Goal: Task Accomplishment & Management: Complete application form

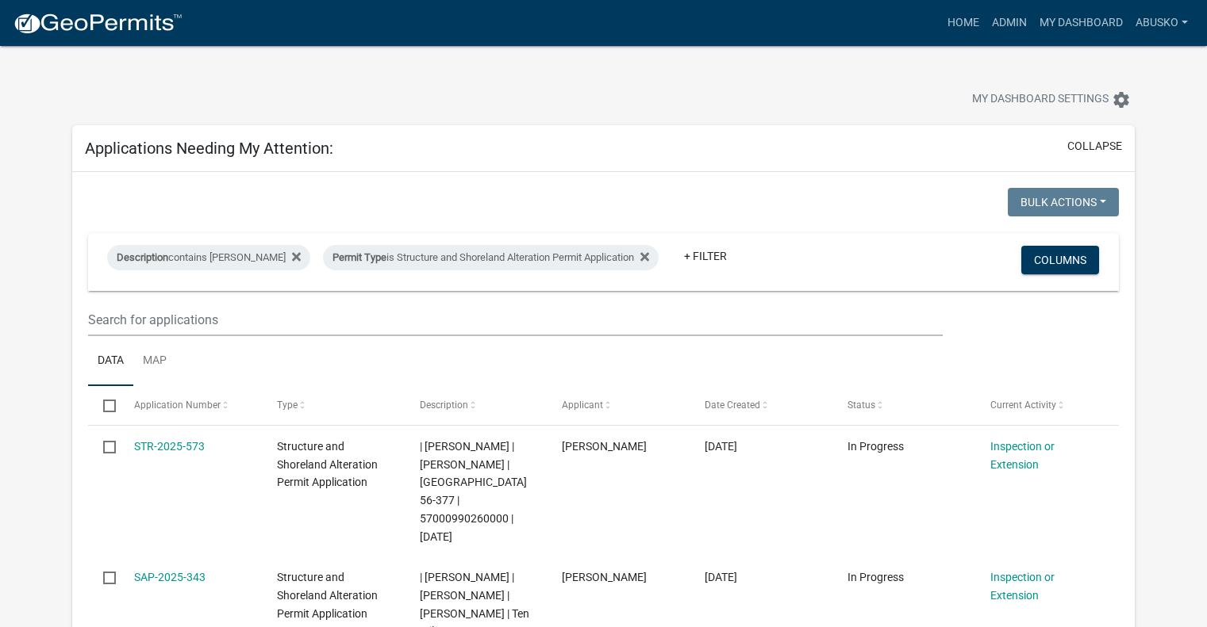
select select "1: 25"
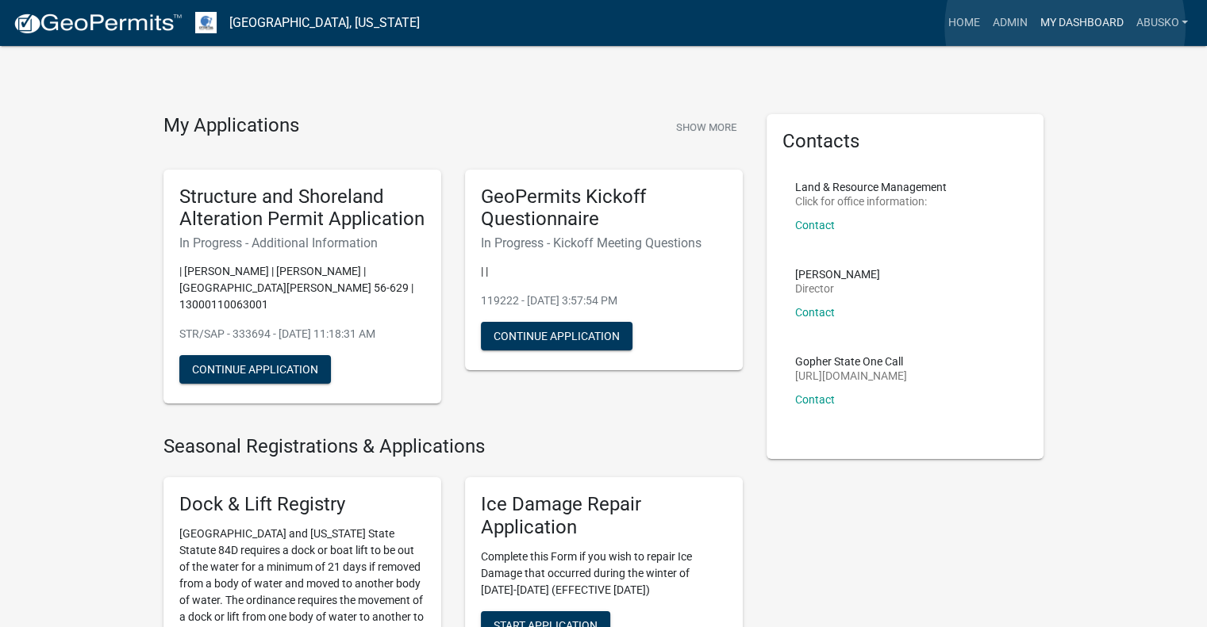
click at [1065, 27] on link "My Dashboard" at bounding box center [1081, 23] width 96 height 30
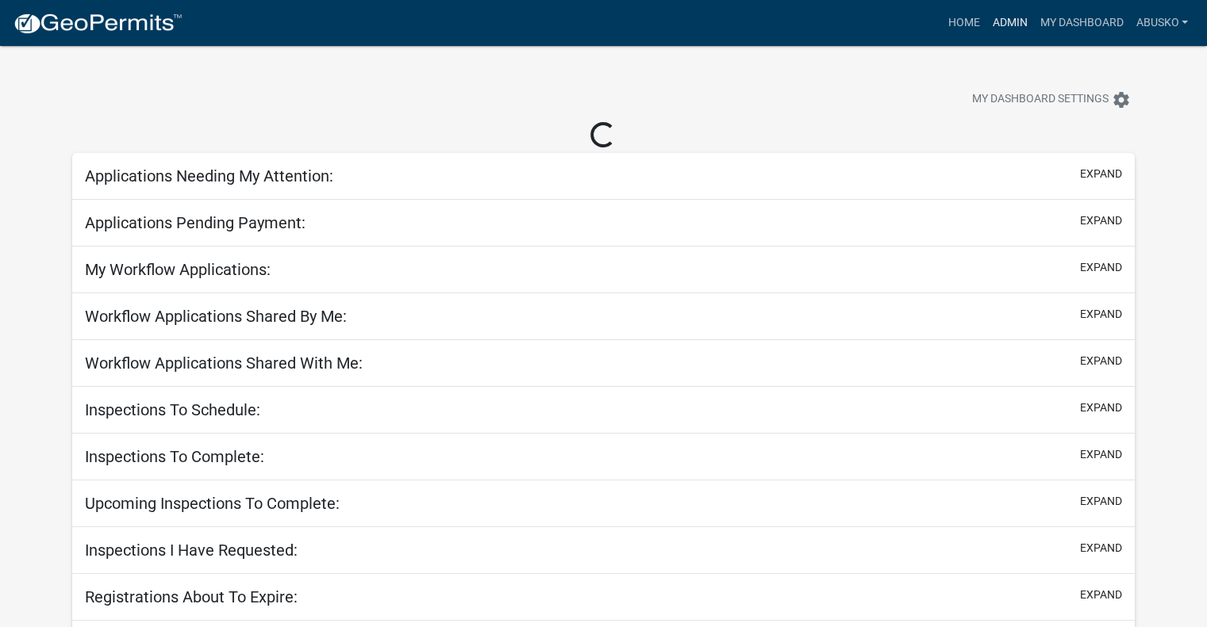
click at [1000, 25] on link "Admin" at bounding box center [1009, 23] width 48 height 30
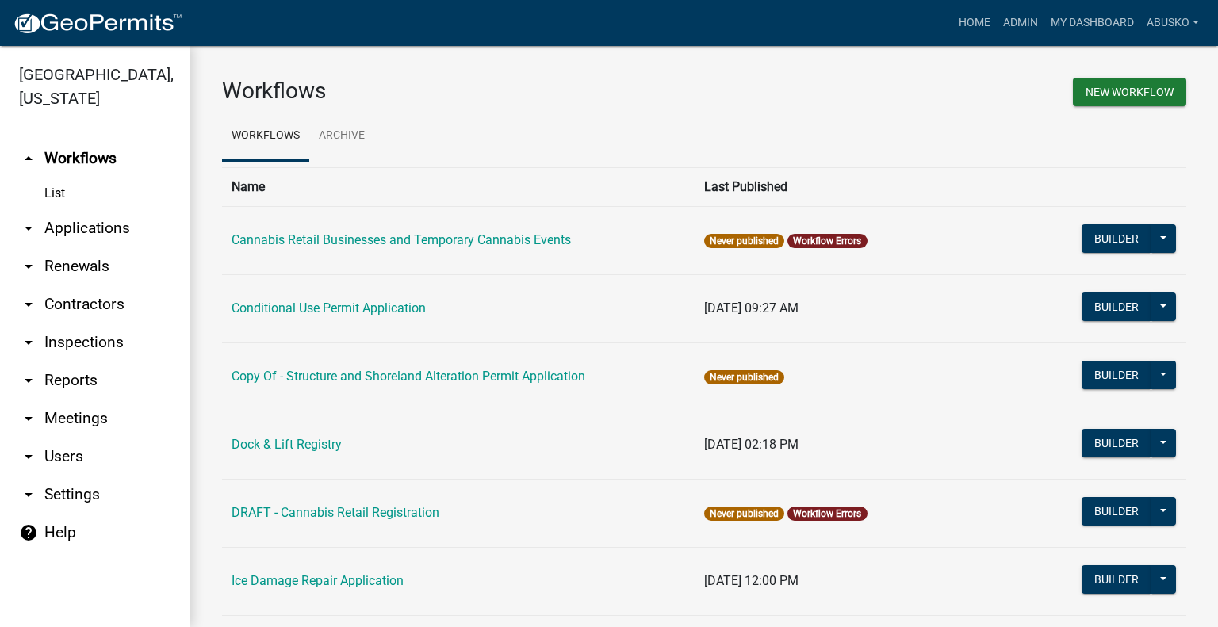
click at [86, 224] on link "arrow_drop_down Applications" at bounding box center [95, 228] width 190 height 38
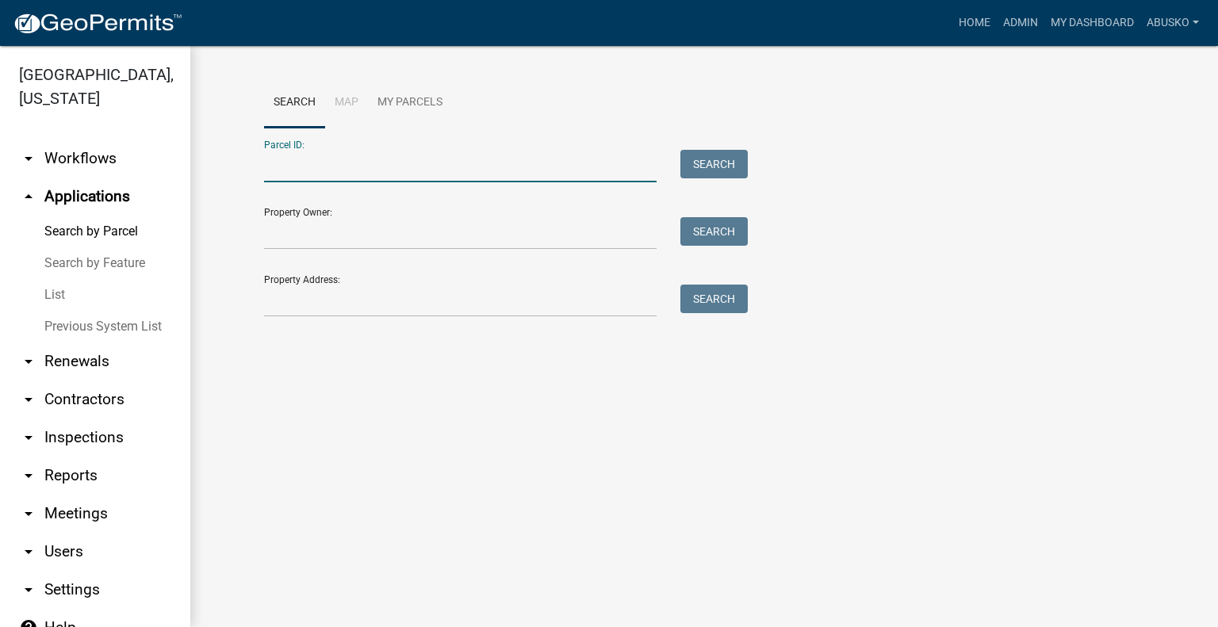
click at [340, 167] on input "Parcel ID:" at bounding box center [460, 166] width 393 height 33
paste input "63 000 99 0537 000"
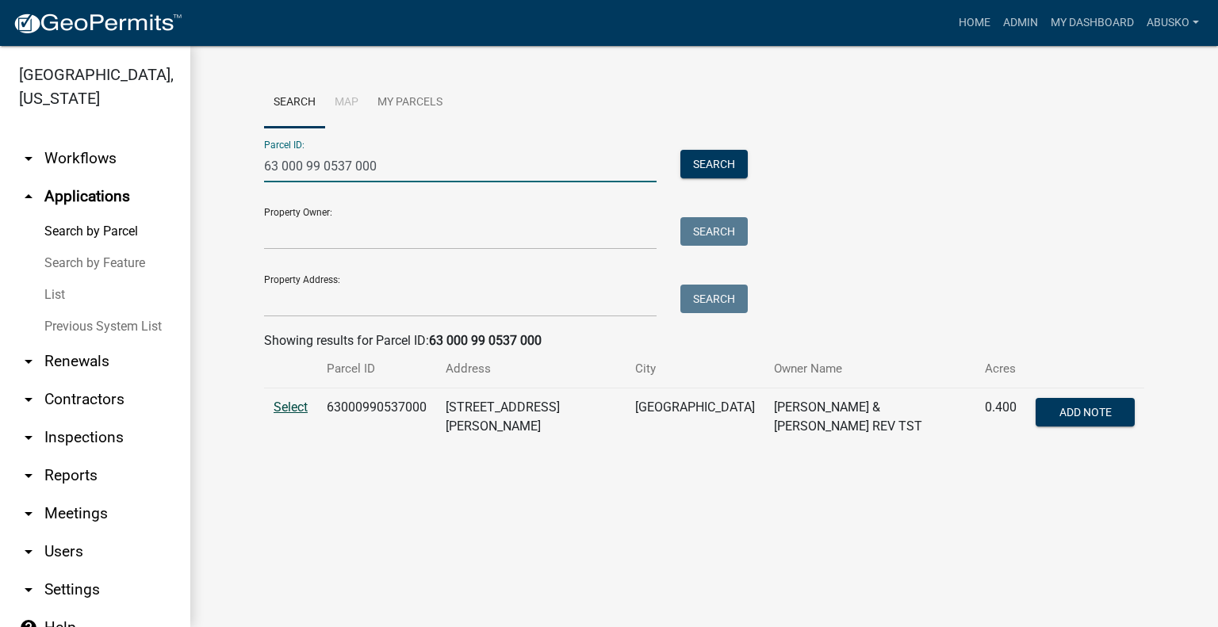
type input "63 000 99 0537 000"
click at [292, 410] on span "Select" at bounding box center [291, 407] width 34 height 15
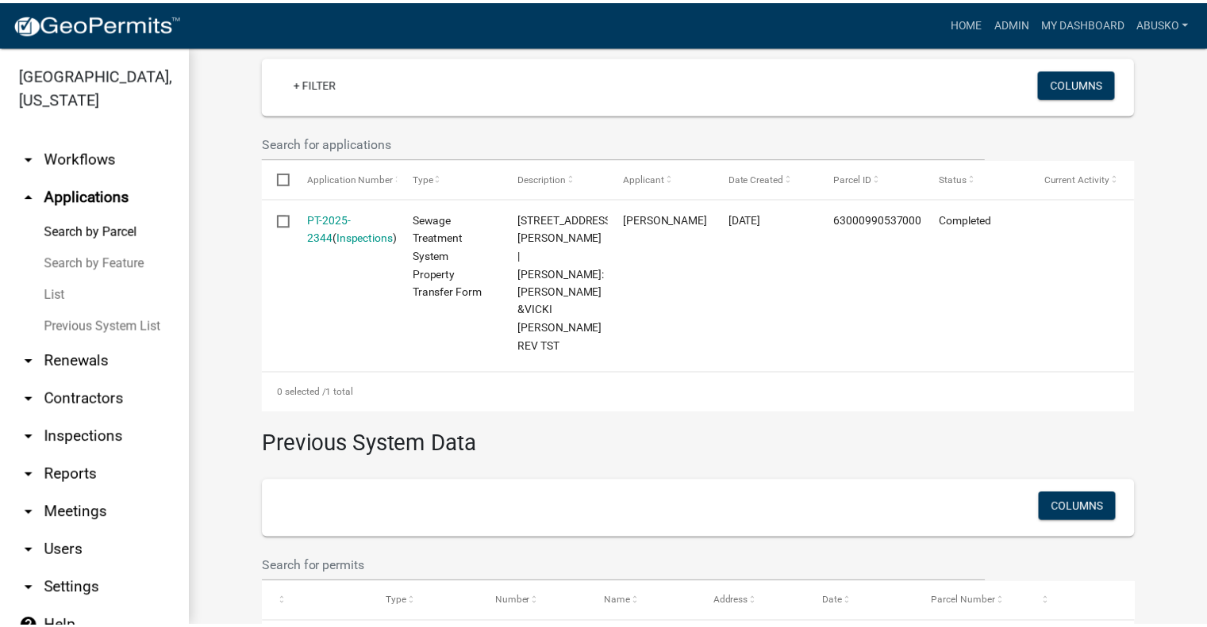
scroll to position [451, 0]
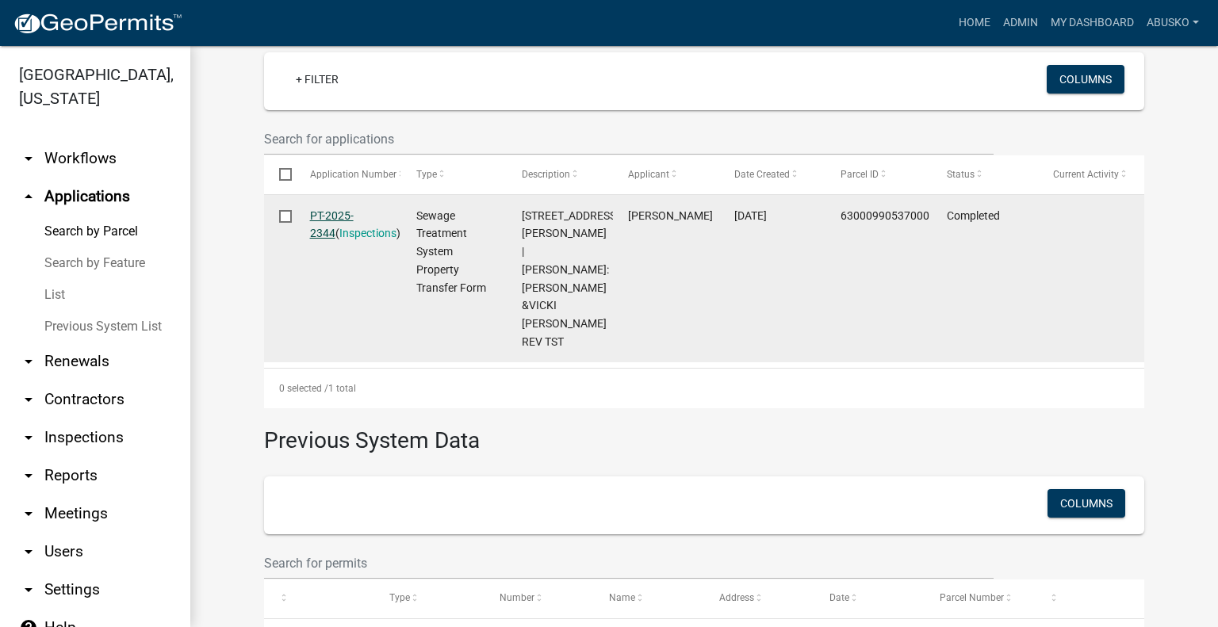
click at [343, 209] on link "PT-2025-2344" at bounding box center [332, 224] width 44 height 31
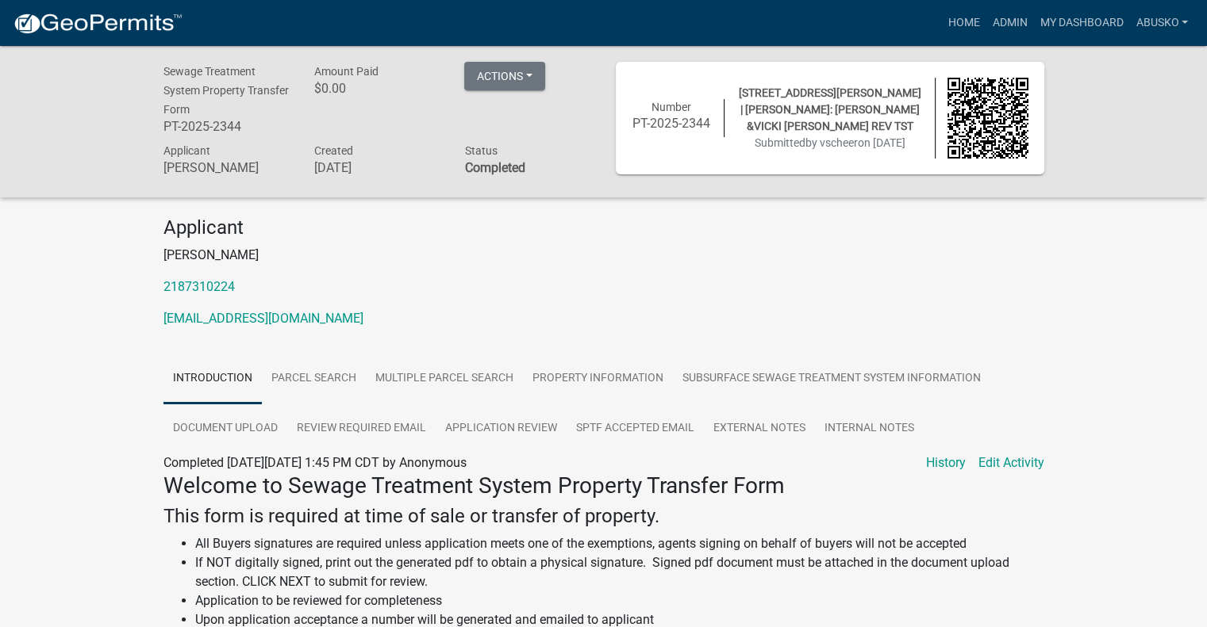
click at [698, 517] on h4 "This form is required at time of sale or transfer of property." at bounding box center [603, 516] width 881 height 23
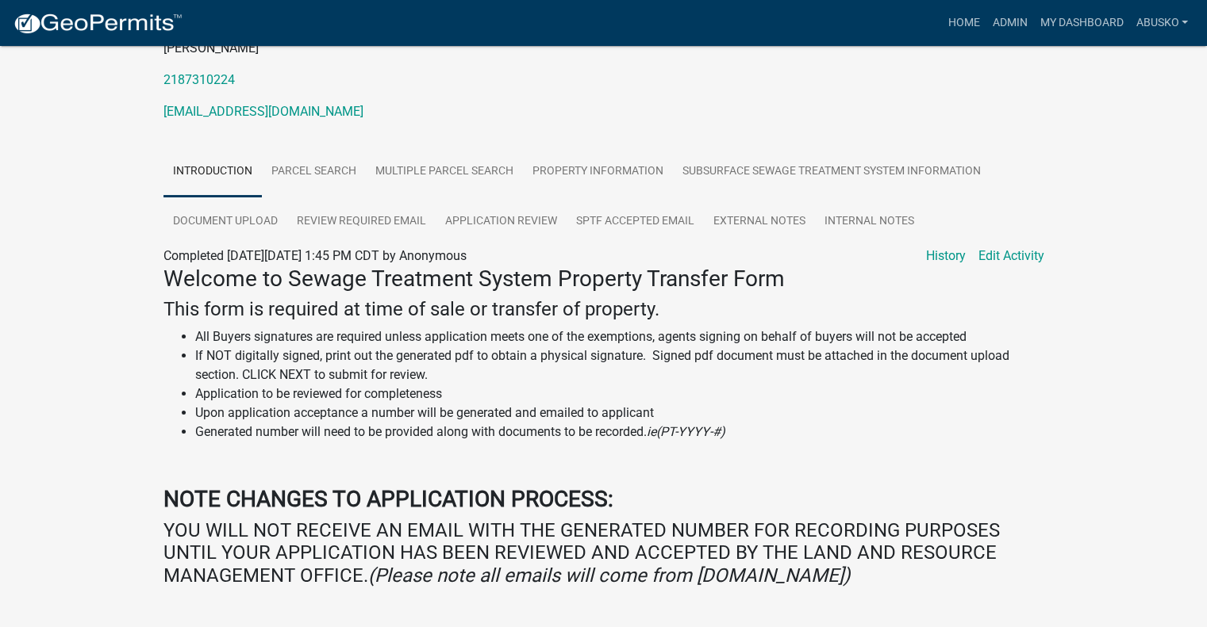
scroll to position [209, 0]
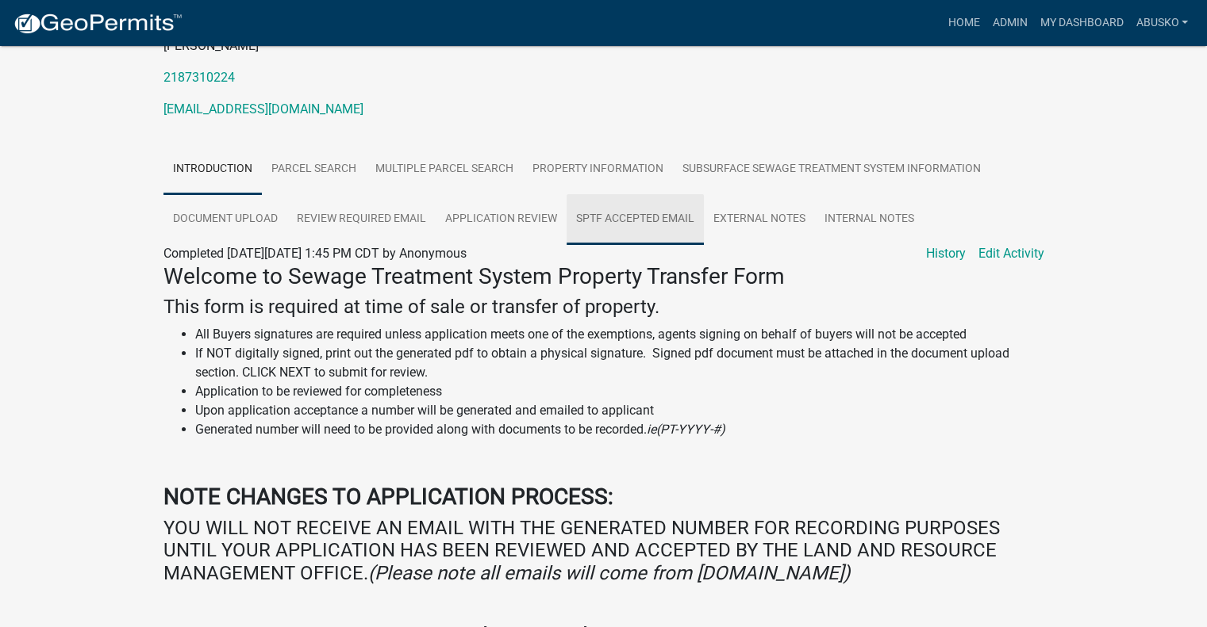
click at [656, 206] on link "SPTF Accepted Email" at bounding box center [634, 219] width 137 height 51
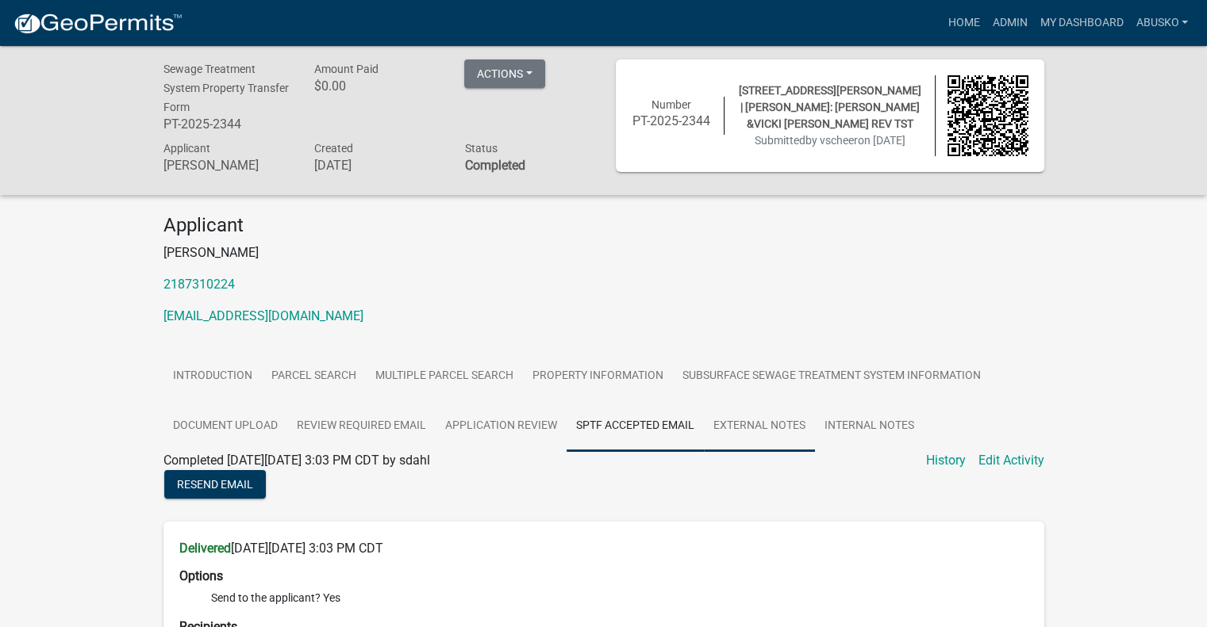
scroll to position [0, 0]
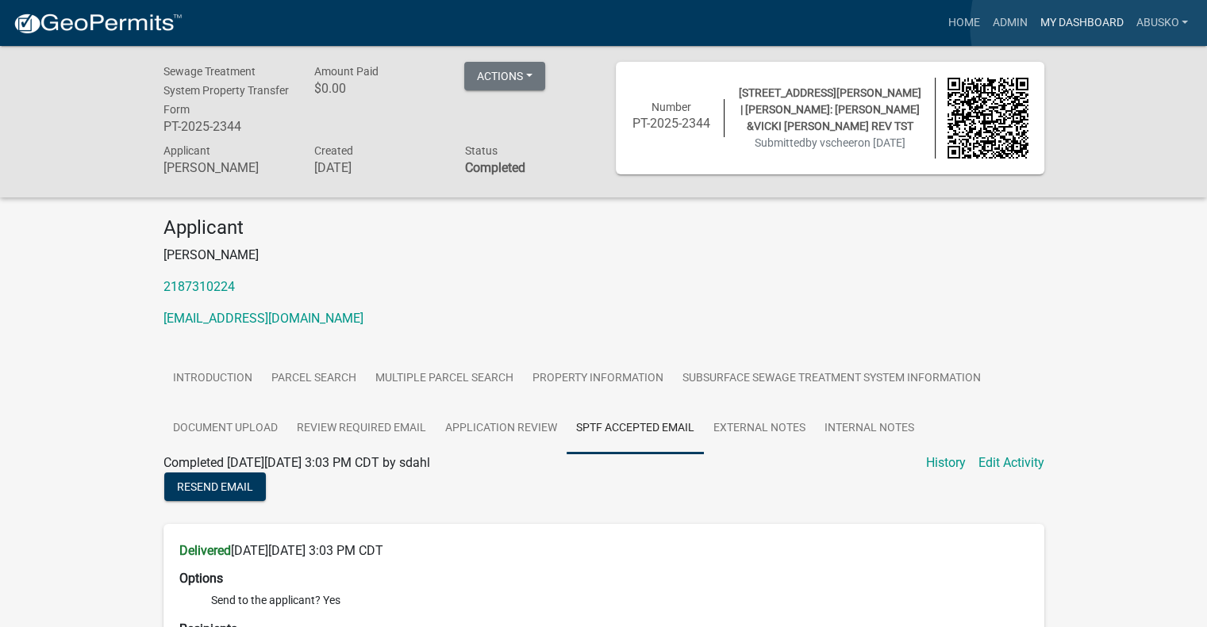
click at [1090, 25] on link "My Dashboard" at bounding box center [1081, 23] width 96 height 30
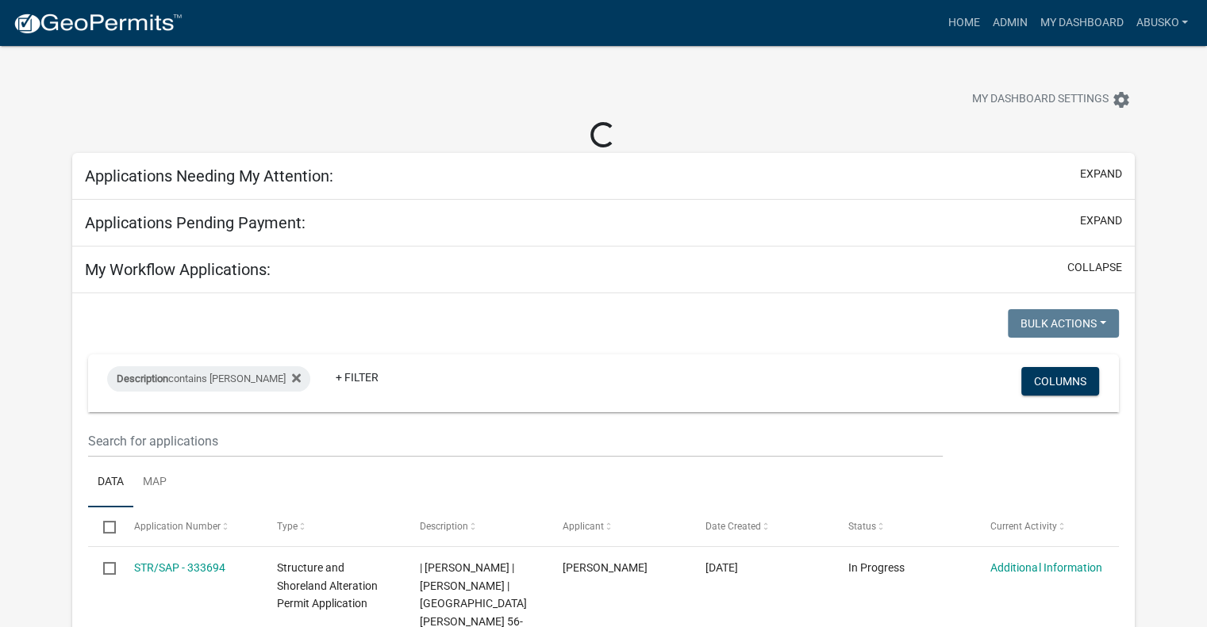
select select "1: 25"
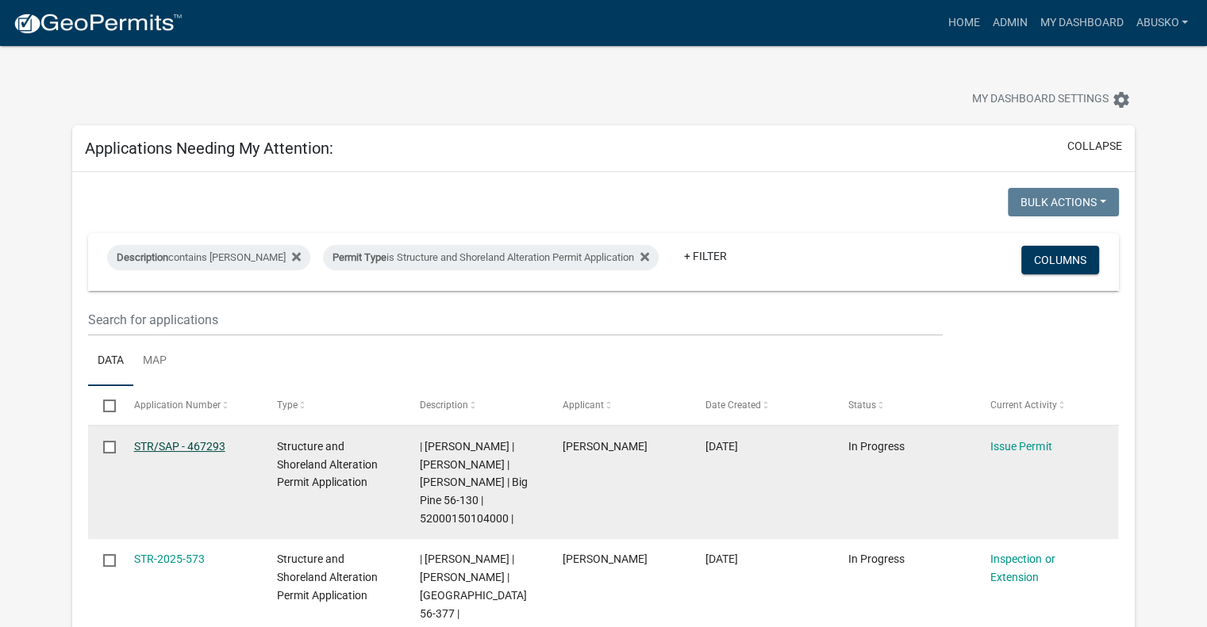
click at [177, 445] on link "STR/SAP - 467293" at bounding box center [179, 446] width 91 height 13
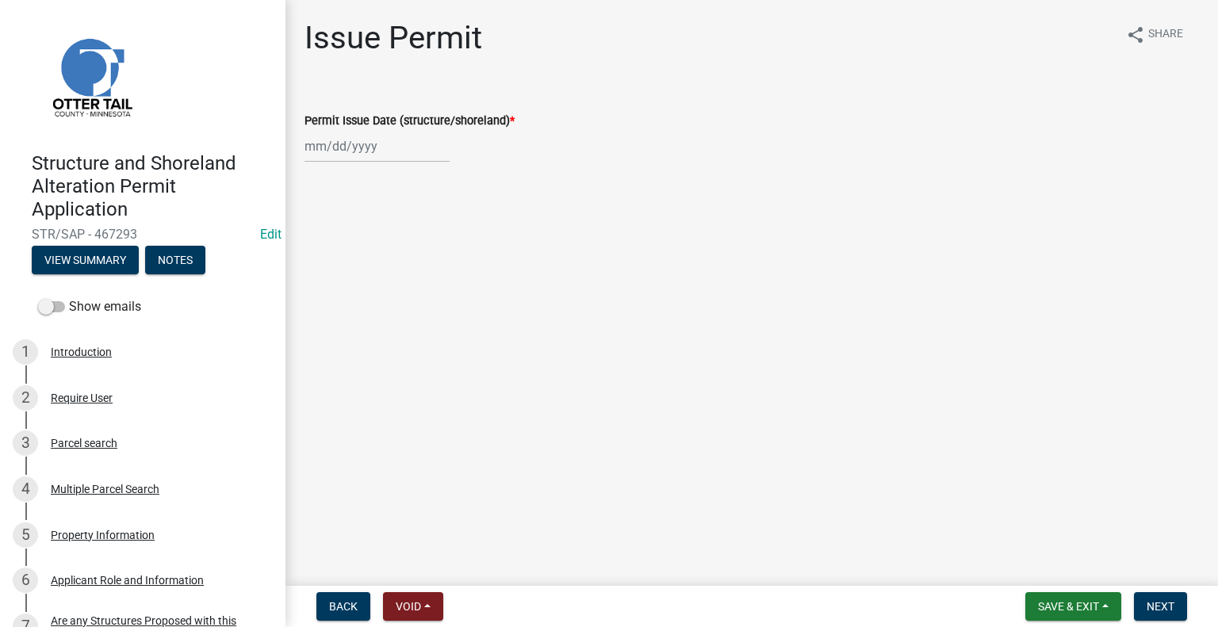
select select "9"
select select "2025"
click at [340, 152] on div "Jan Feb Mar Apr May Jun Jul Aug Sep Oct Nov Dec 1525 1526 1527 1528 1529 1530 1…" at bounding box center [377, 146] width 145 height 33
click at [401, 248] on div "11" at bounding box center [396, 256] width 25 height 25
type input "09/11/2025"
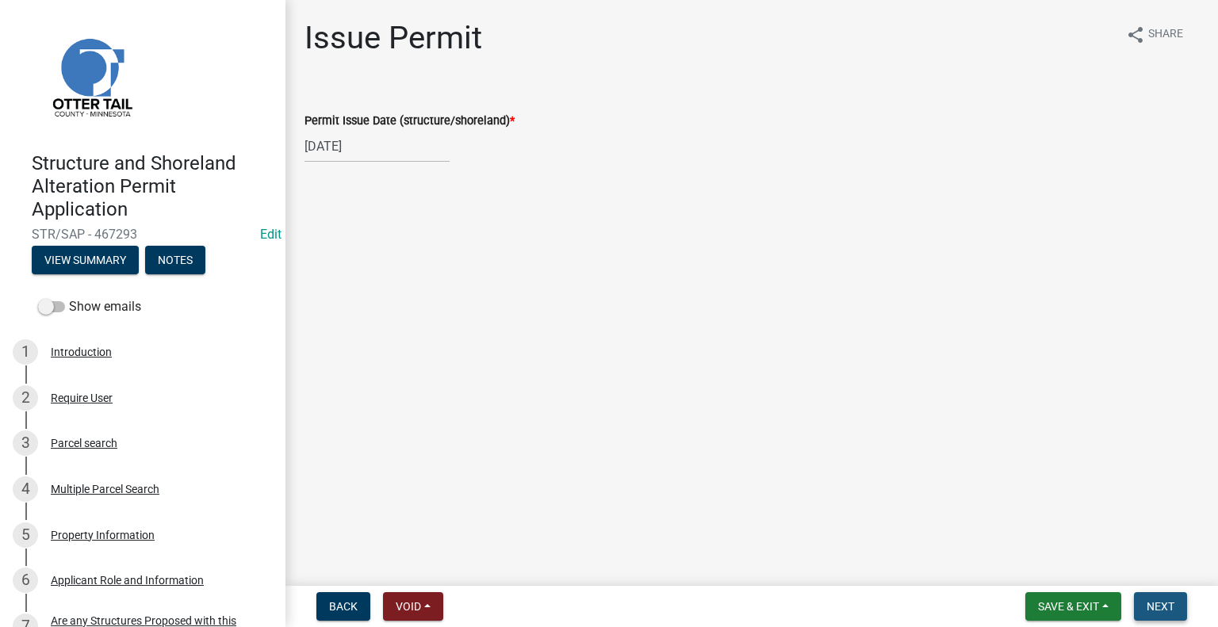
click at [1157, 605] on span "Next" at bounding box center [1161, 607] width 28 height 13
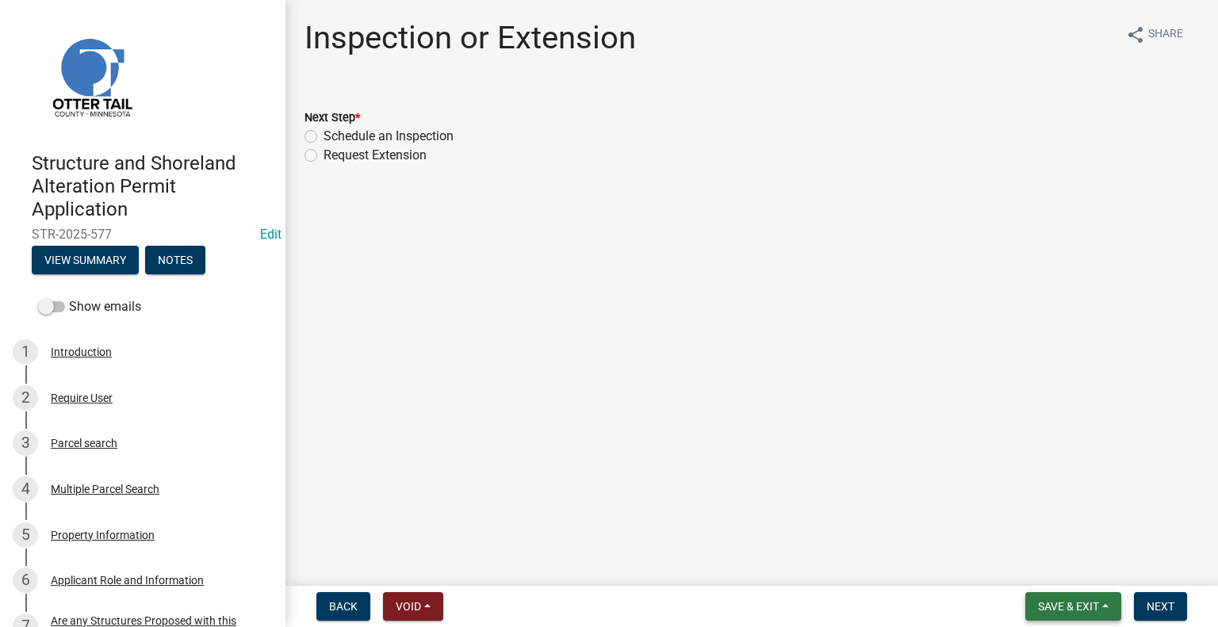
click at [1100, 608] on button "Save & Exit" at bounding box center [1074, 607] width 96 height 29
click at [1066, 567] on button "Save & Exit" at bounding box center [1058, 566] width 127 height 38
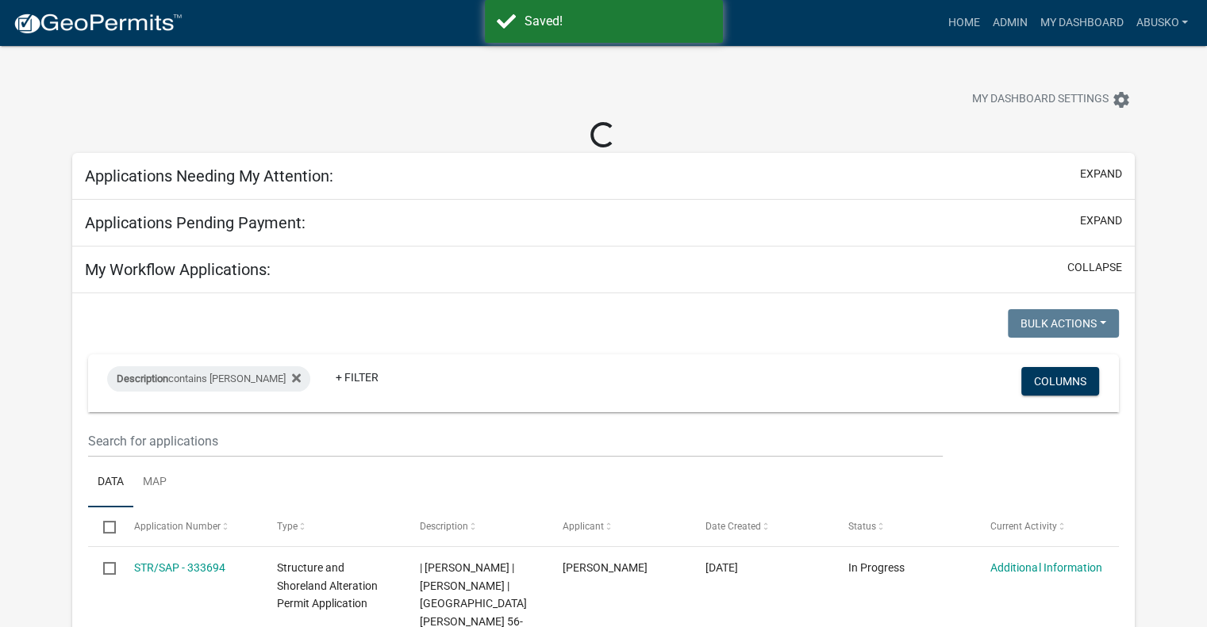
select select "1: 25"
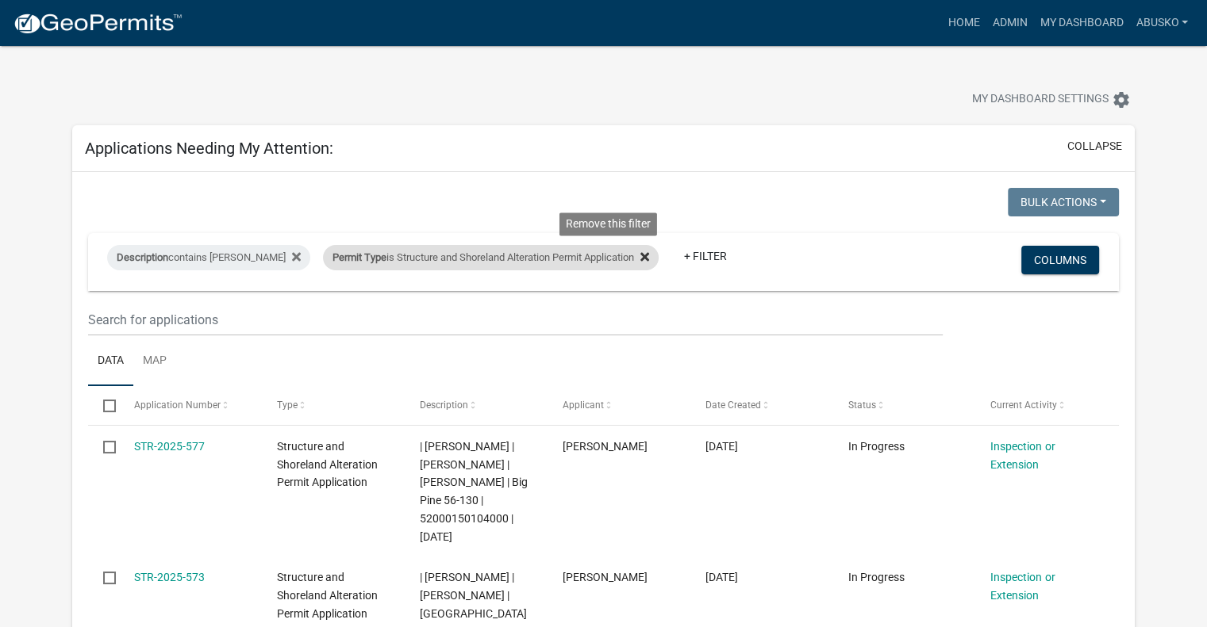
click at [640, 254] on icon at bounding box center [644, 256] width 9 height 9
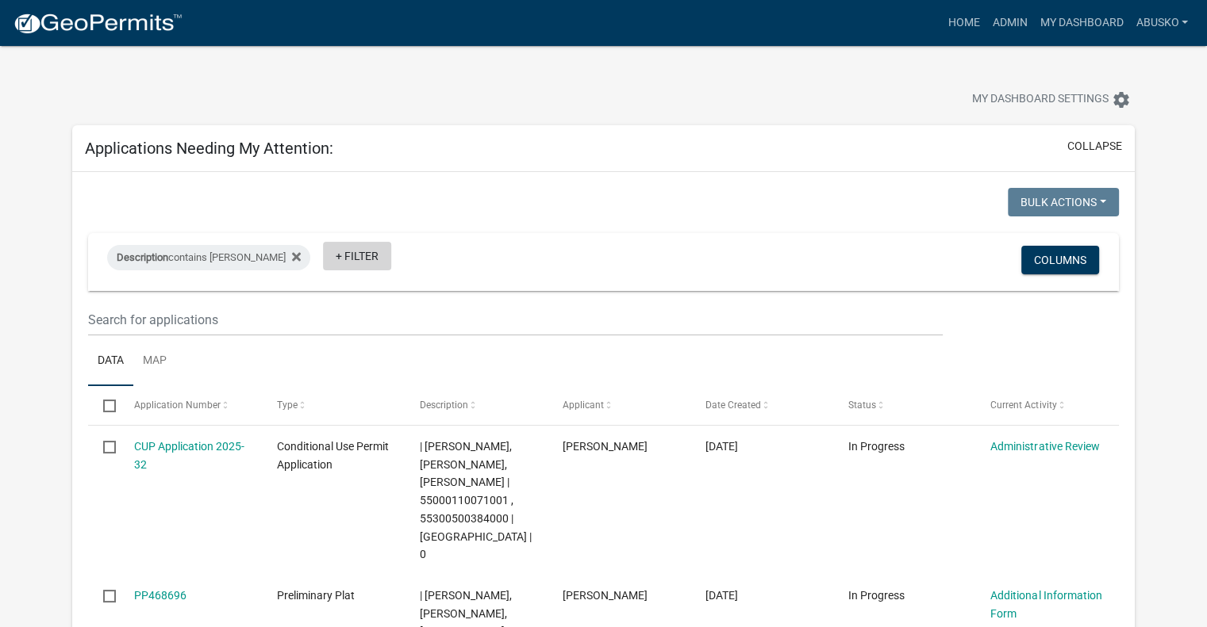
click at [323, 259] on link "+ Filter" at bounding box center [357, 256] width 68 height 29
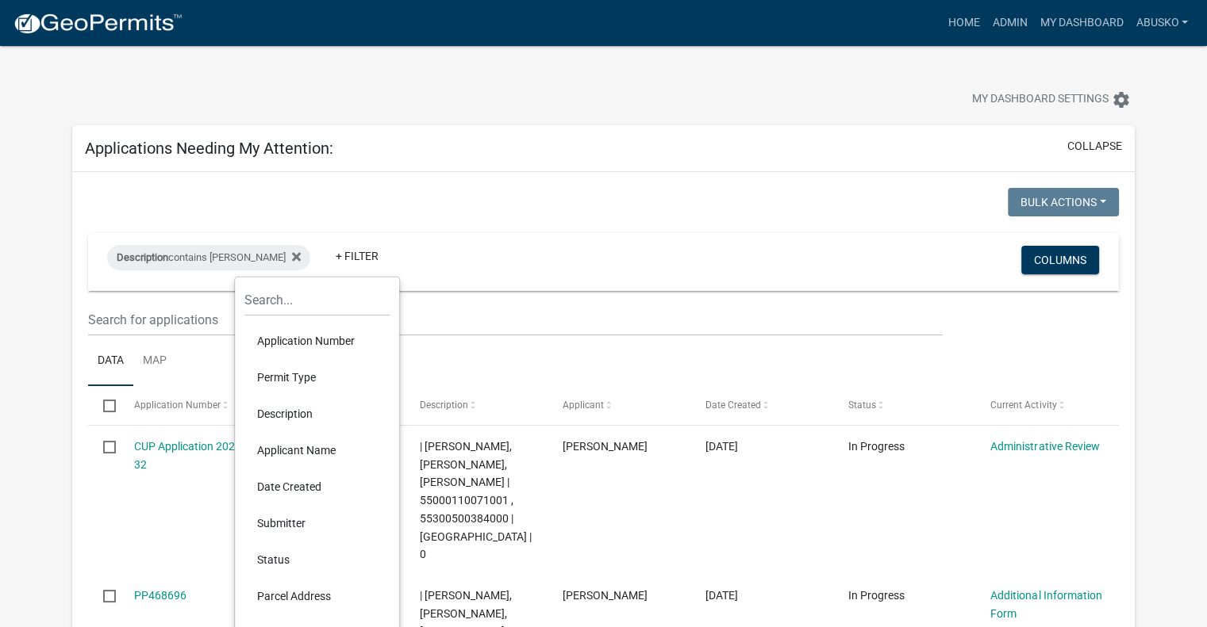
click at [314, 377] on li "Permit Type" at bounding box center [316, 377] width 145 height 36
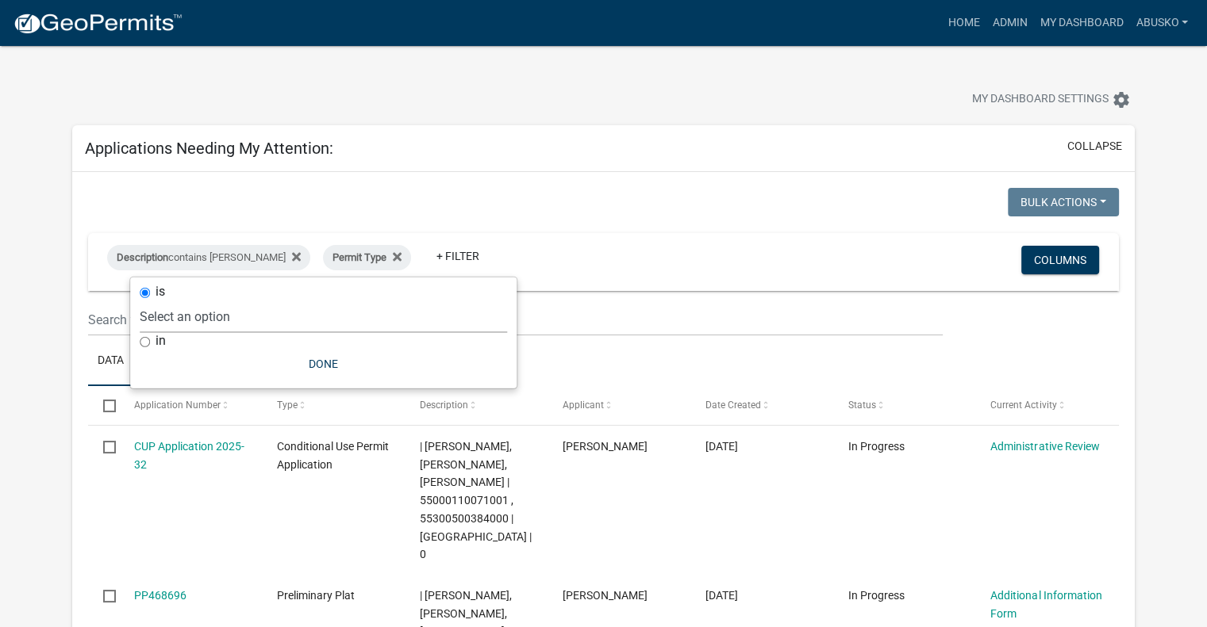
click at [263, 316] on select "Select an option Building Contractor / Excavators (Registration) Building Contr…" at bounding box center [323, 317] width 367 height 33
select select "6e70a9fa-9a46-4129-9cb1-bdd16cff0c50"
click at [194, 301] on select "Select an option Building Contractor / Excavators (Registration) Building Contr…" at bounding box center [323, 317] width 367 height 33
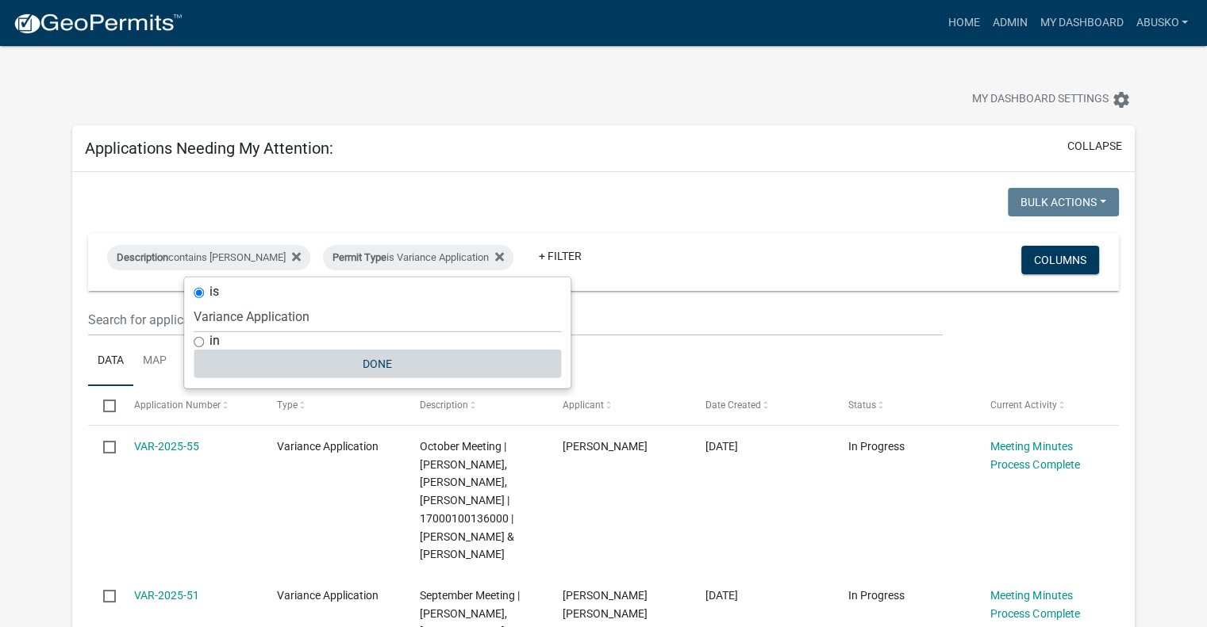
click at [384, 359] on button "Done" at bounding box center [377, 364] width 367 height 29
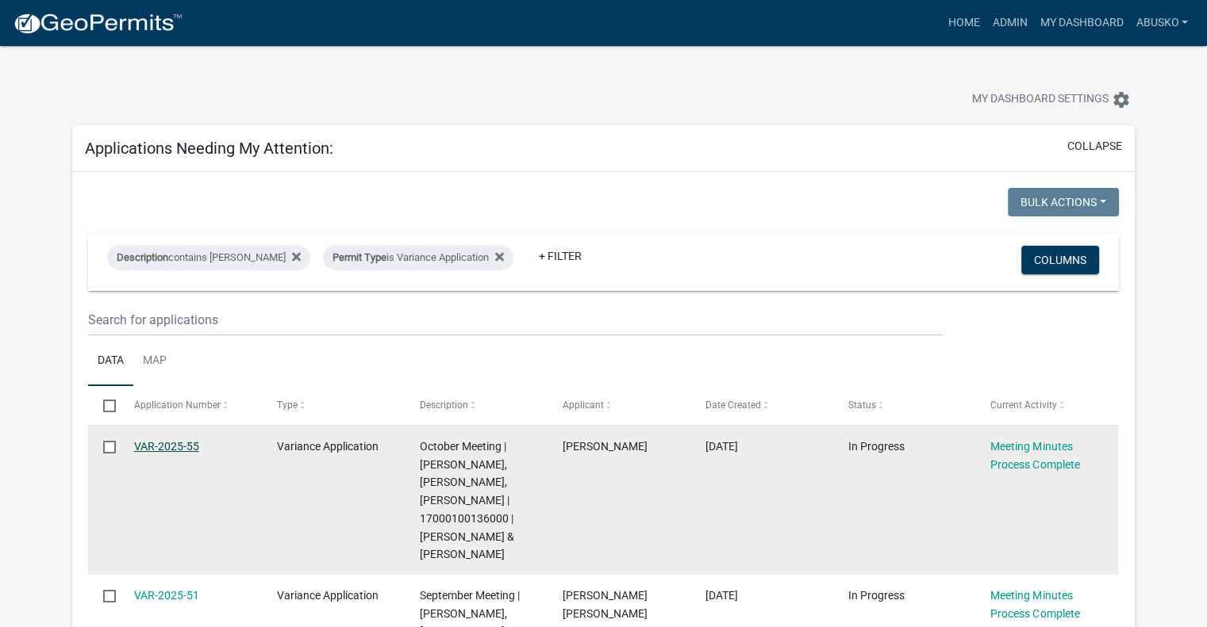
click at [179, 446] on link "VAR-2025-55" at bounding box center [166, 446] width 65 height 13
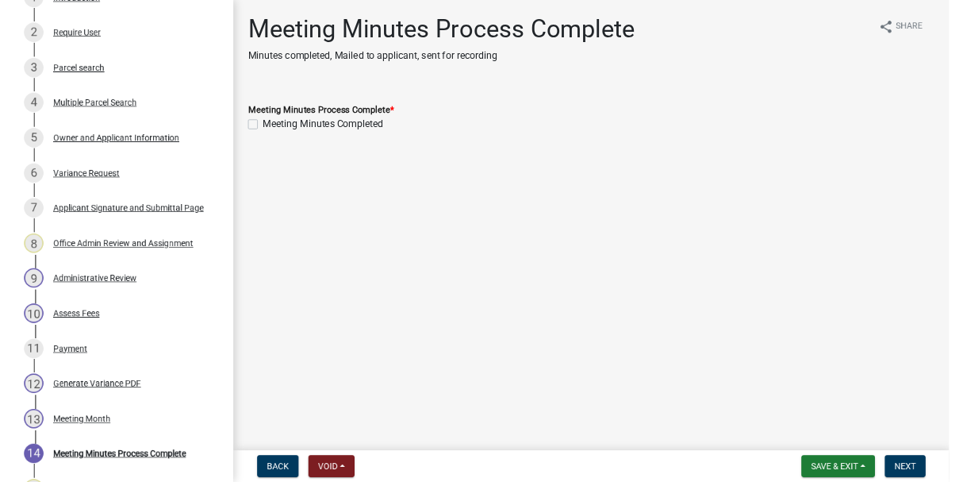
scroll to position [317, 0]
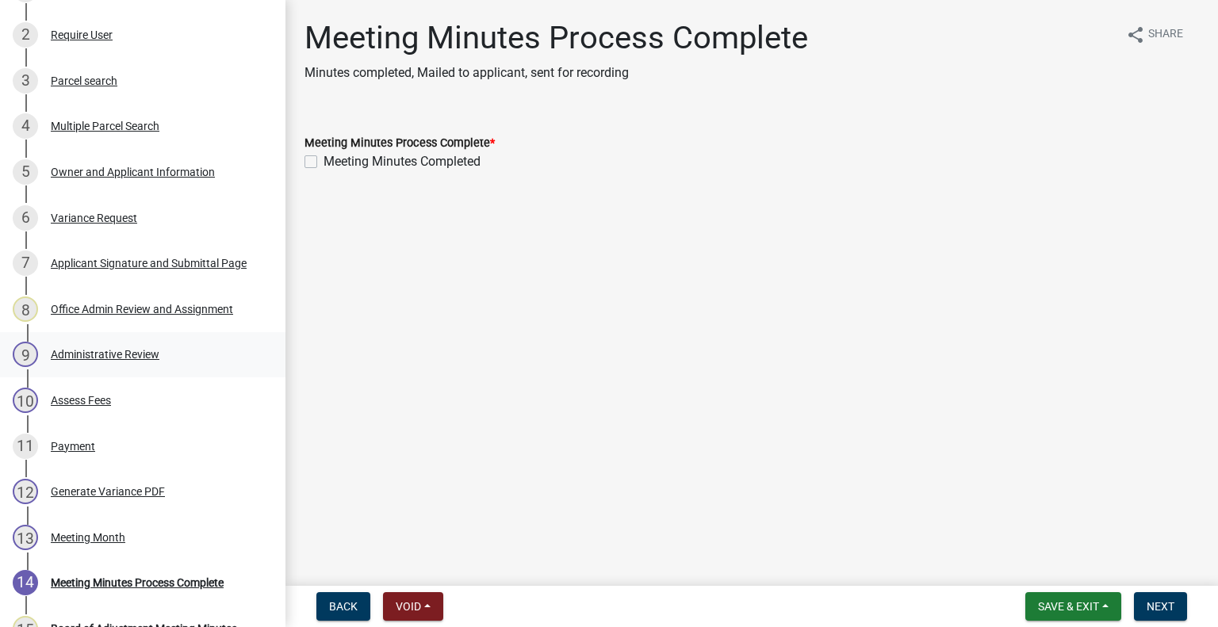
click at [85, 356] on div "Administrative Review" at bounding box center [105, 354] width 109 height 11
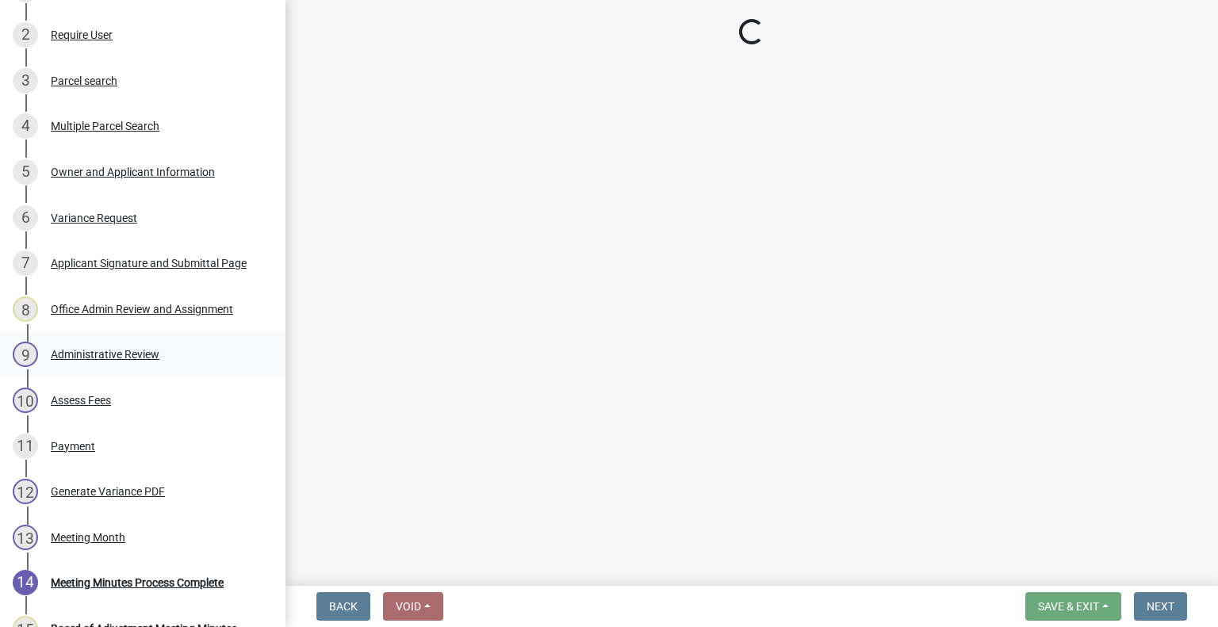
select select "1bc1e483-05bd-4456-8d1d-1de62b367160"
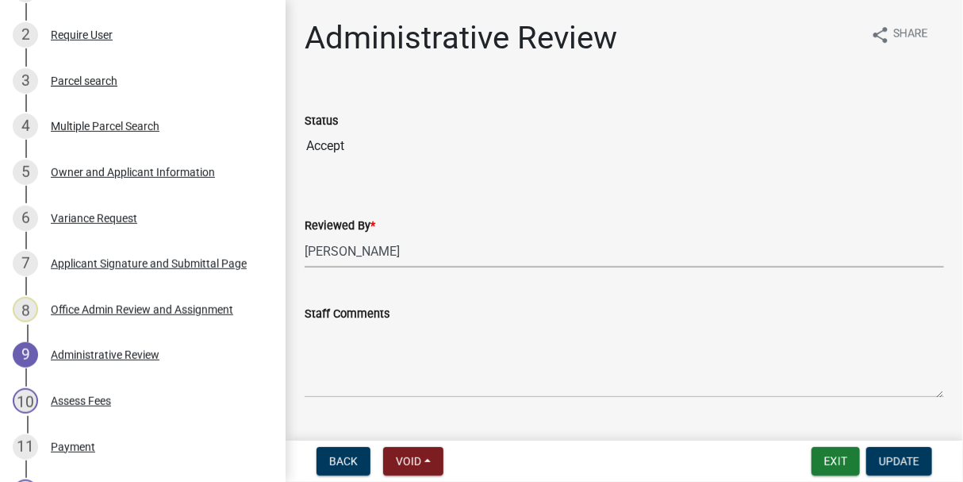
click at [923, 240] on select "Select Item... Alexis Newark Amy Busko Andrea Perales Brittany Tollefson Christ…" at bounding box center [624, 251] width 639 height 33
